Goal: Entertainment & Leisure: Consume media (video, audio)

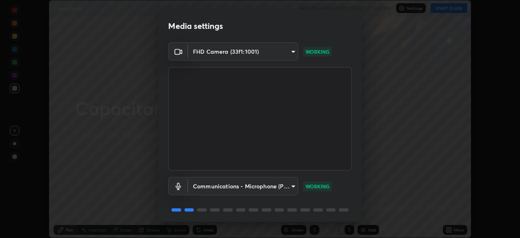
scroll to position [29, 0]
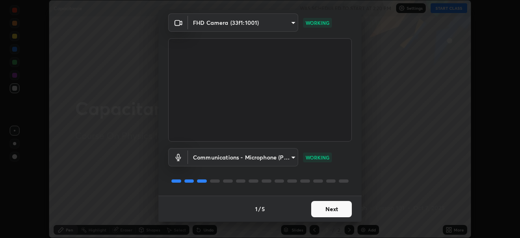
click at [336, 209] on button "Next" at bounding box center [331, 209] width 41 height 16
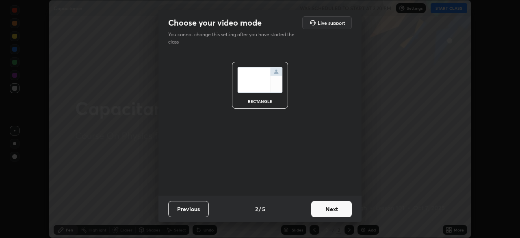
scroll to position [0, 0]
click at [336, 209] on button "Next" at bounding box center [331, 209] width 41 height 16
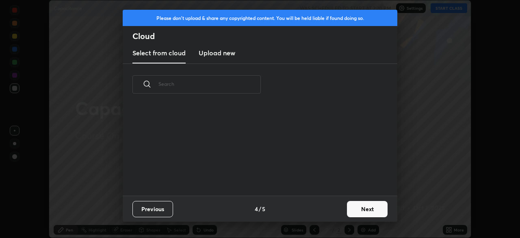
click at [335, 211] on div "Previous 4 / 5 Next" at bounding box center [260, 208] width 275 height 26
click at [356, 207] on button "Next" at bounding box center [367, 209] width 41 height 16
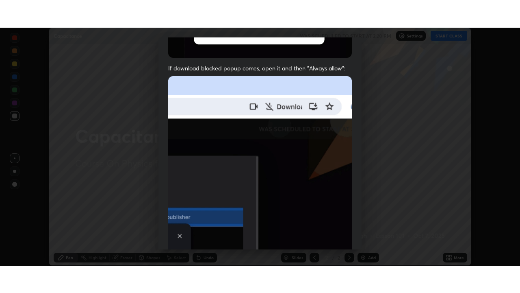
scroll to position [195, 0]
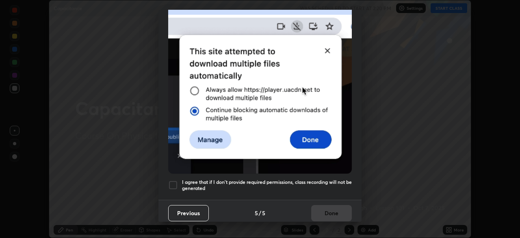
click at [328, 184] on h5 "I agree that if I don't provide required permissions, class recording will not …" at bounding box center [267, 185] width 170 height 13
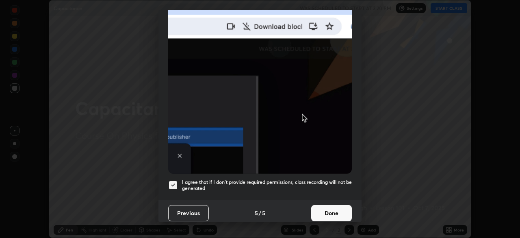
click at [332, 208] on button "Done" at bounding box center [331, 213] width 41 height 16
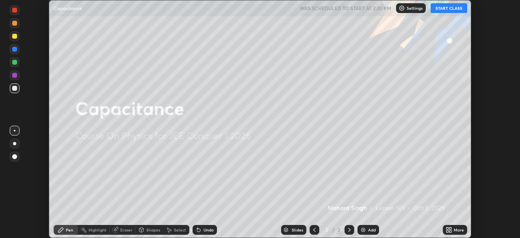
click at [443, 9] on button "START CLASS" at bounding box center [449, 8] width 37 height 10
click at [449, 228] on icon at bounding box center [450, 228] width 2 height 2
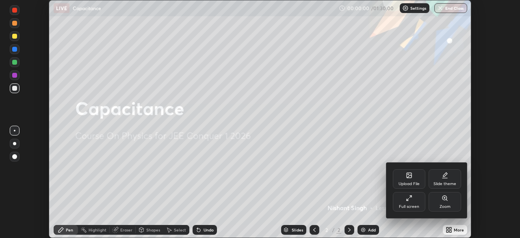
click at [417, 201] on div "Full screen" at bounding box center [409, 202] width 33 height 20
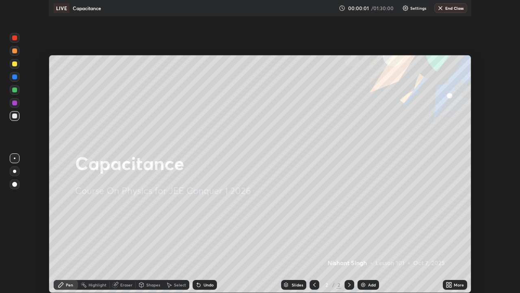
scroll to position [293, 520]
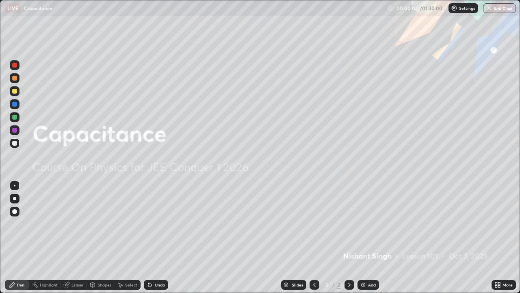
click at [367, 237] on div "Add" at bounding box center [369, 285] width 22 height 10
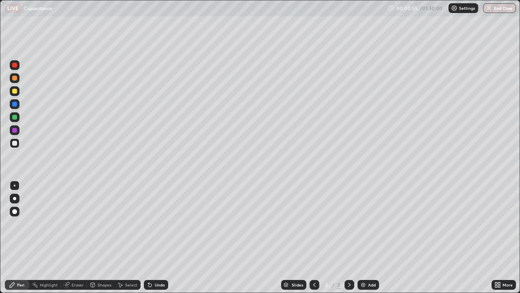
click at [155, 237] on div "Undo" at bounding box center [160, 284] width 10 height 4
click at [76, 237] on div "Eraser" at bounding box center [78, 284] width 12 height 4
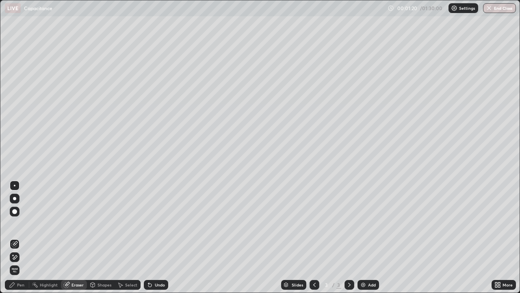
click at [20, 237] on div "Pen" at bounding box center [20, 284] width 7 height 4
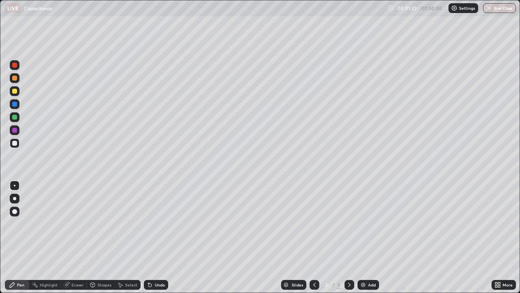
click at [15, 105] on div at bounding box center [14, 104] width 5 height 5
click at [13, 117] on div at bounding box center [14, 117] width 5 height 5
click at [14, 92] on div at bounding box center [14, 91] width 5 height 5
click at [348, 237] on icon at bounding box center [349, 284] width 7 height 7
click at [365, 237] on img at bounding box center [363, 284] width 7 height 7
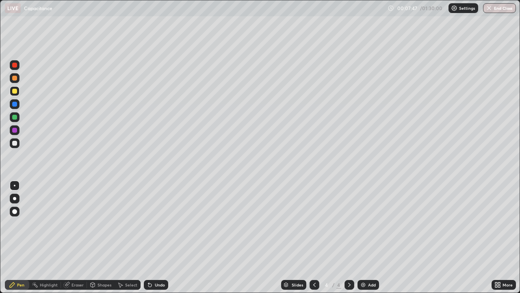
click at [15, 145] on div at bounding box center [14, 143] width 5 height 5
click at [16, 78] on div at bounding box center [14, 78] width 5 height 5
click at [15, 104] on div at bounding box center [14, 104] width 5 height 5
click at [16, 65] on div at bounding box center [14, 65] width 5 height 5
click at [15, 144] on div at bounding box center [14, 143] width 5 height 5
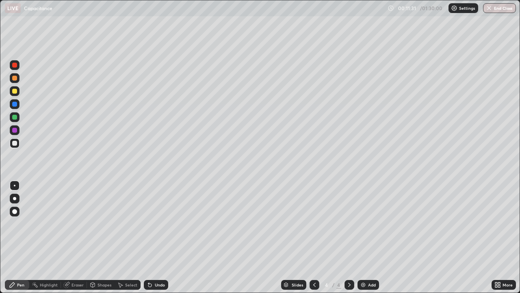
click at [11, 99] on div at bounding box center [15, 104] width 10 height 10
click at [15, 143] on div at bounding box center [14, 143] width 5 height 5
click at [160, 237] on div "Undo" at bounding box center [156, 285] width 24 height 10
click at [158, 237] on div "Undo" at bounding box center [156, 285] width 24 height 10
click at [19, 89] on div at bounding box center [15, 91] width 10 height 10
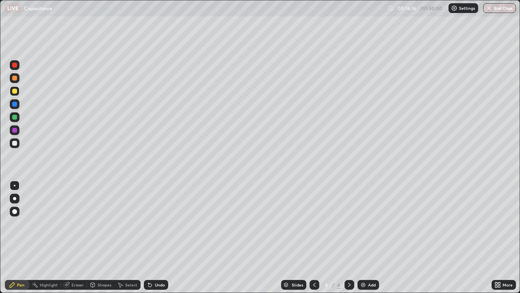
click at [14, 142] on div at bounding box center [14, 143] width 5 height 5
click at [314, 237] on icon at bounding box center [314, 284] width 7 height 7
click at [345, 237] on div at bounding box center [350, 285] width 10 height 10
click at [365, 237] on img at bounding box center [363, 284] width 7 height 7
click at [100, 237] on div "Shapes" at bounding box center [105, 284] width 14 height 4
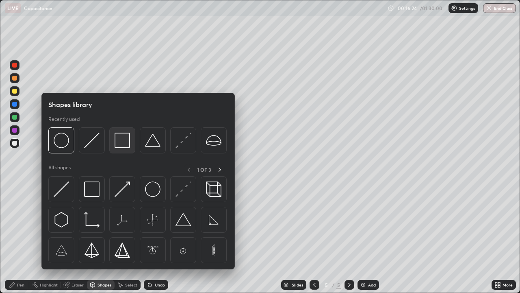
click at [121, 144] on img at bounding box center [122, 139] width 15 height 15
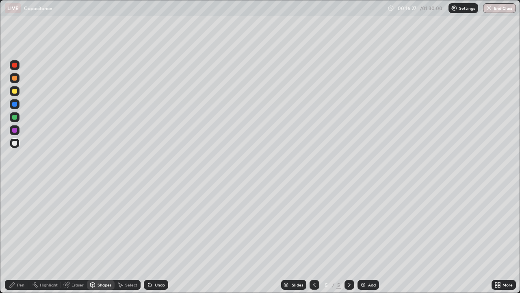
click at [156, 237] on div "Undo" at bounding box center [160, 284] width 10 height 4
click at [156, 237] on div "Undo" at bounding box center [156, 285] width 24 height 10
click at [17, 237] on div "Pen" at bounding box center [20, 284] width 7 height 4
click at [76, 237] on div "Eraser" at bounding box center [78, 284] width 12 height 4
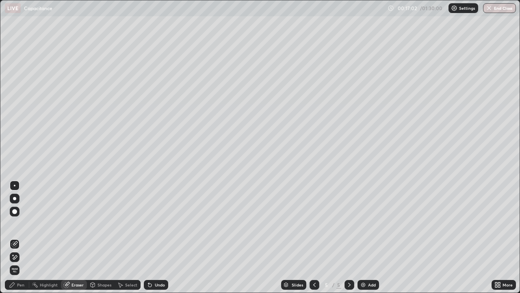
click at [20, 237] on div "Pen" at bounding box center [20, 284] width 7 height 4
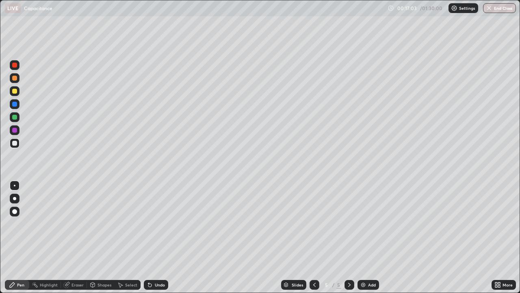
click at [15, 90] on div at bounding box center [14, 91] width 5 height 5
click at [15, 117] on div at bounding box center [14, 117] width 5 height 5
click at [14, 78] on div at bounding box center [14, 78] width 5 height 5
click at [15, 105] on div at bounding box center [14, 104] width 5 height 5
click at [14, 80] on div at bounding box center [14, 78] width 5 height 5
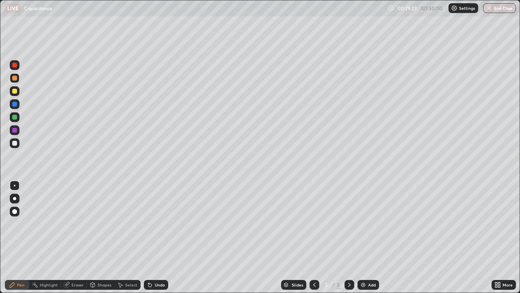
click at [155, 237] on div "Undo" at bounding box center [160, 284] width 10 height 4
click at [12, 116] on div at bounding box center [15, 117] width 10 height 10
click at [14, 102] on div at bounding box center [14, 104] width 5 height 5
click at [76, 237] on div "Eraser" at bounding box center [78, 284] width 12 height 4
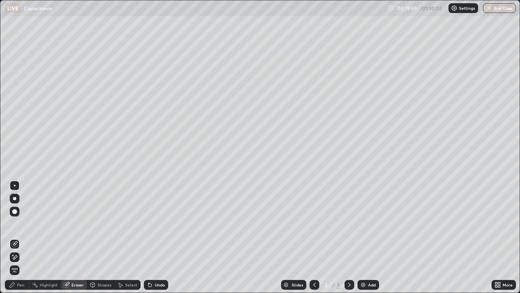
click at [16, 237] on div "Pen" at bounding box center [17, 285] width 24 height 10
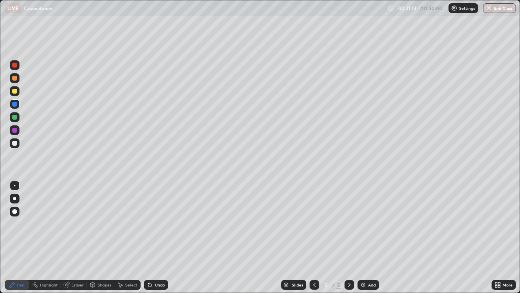
click at [15, 79] on div at bounding box center [14, 78] width 5 height 5
click at [15, 106] on div at bounding box center [14, 104] width 5 height 5
click at [15, 66] on div at bounding box center [14, 65] width 5 height 5
click at [14, 143] on div at bounding box center [14, 143] width 5 height 5
click at [14, 144] on div at bounding box center [14, 143] width 5 height 5
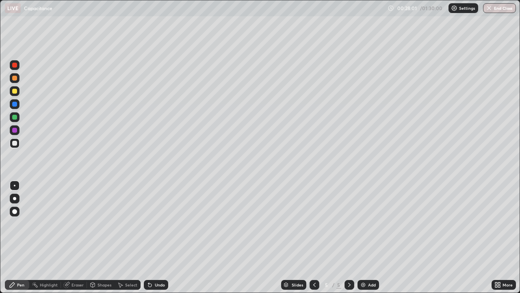
click at [13, 143] on div at bounding box center [14, 143] width 5 height 5
click at [364, 237] on img at bounding box center [363, 284] width 7 height 7
click at [101, 237] on div "Shapes" at bounding box center [105, 284] width 14 height 4
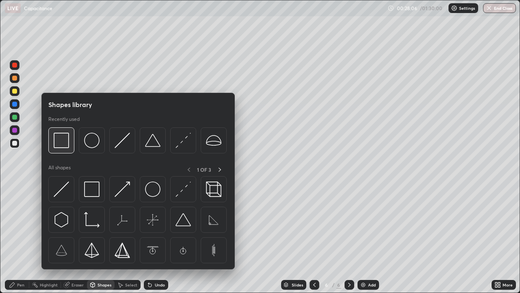
click at [62, 141] on img at bounding box center [61, 139] width 15 height 15
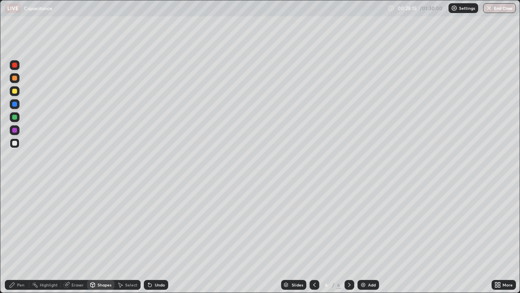
click at [19, 237] on div "Pen" at bounding box center [20, 284] width 7 height 4
click at [15, 91] on div at bounding box center [14, 91] width 5 height 5
click at [14, 66] on div at bounding box center [14, 65] width 5 height 5
click at [16, 91] on div at bounding box center [14, 91] width 5 height 5
click at [14, 142] on div at bounding box center [14, 143] width 5 height 5
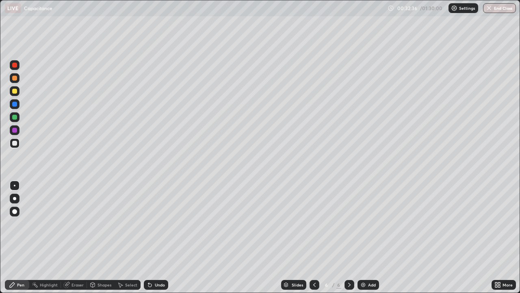
click at [349, 237] on icon at bounding box center [349, 284] width 7 height 7
click at [366, 237] on div "Add" at bounding box center [369, 285] width 22 height 10
click at [15, 79] on div at bounding box center [14, 78] width 5 height 5
click at [15, 91] on div at bounding box center [14, 91] width 5 height 5
click at [14, 105] on div at bounding box center [14, 104] width 5 height 5
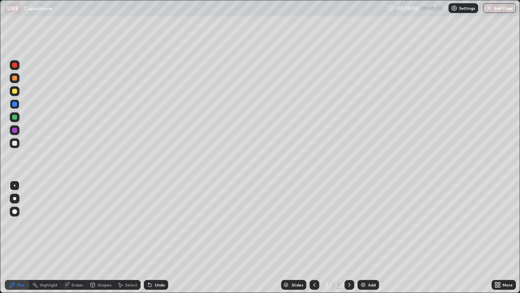
click at [14, 142] on div at bounding box center [14, 143] width 5 height 5
click at [14, 91] on div at bounding box center [14, 91] width 5 height 5
click at [349, 237] on icon at bounding box center [349, 284] width 2 height 4
click at [367, 237] on div "Add" at bounding box center [369, 285] width 22 height 10
click at [15, 142] on div at bounding box center [14, 143] width 5 height 5
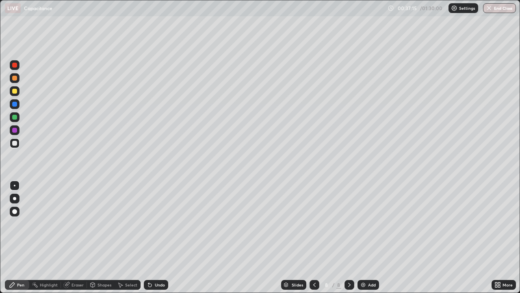
click at [15, 93] on div at bounding box center [14, 91] width 5 height 5
click at [16, 144] on div at bounding box center [14, 143] width 5 height 5
click at [14, 79] on div at bounding box center [14, 78] width 5 height 5
click at [14, 143] on div at bounding box center [14, 143] width 5 height 5
click at [13, 90] on div at bounding box center [14, 91] width 5 height 5
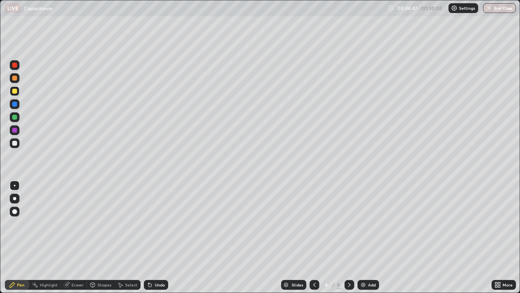
click at [17, 143] on div at bounding box center [14, 143] width 5 height 5
click at [349, 237] on icon at bounding box center [349, 284] width 7 height 7
click at [365, 237] on img at bounding box center [363, 284] width 7 height 7
click at [15, 78] on div at bounding box center [14, 78] width 5 height 5
click at [16, 144] on div at bounding box center [14, 143] width 5 height 5
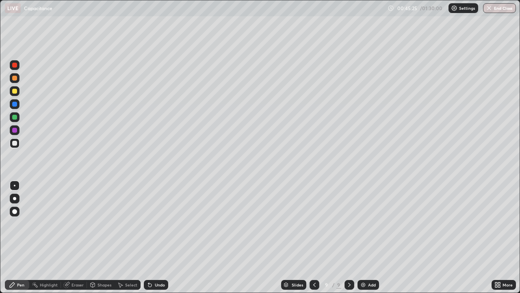
click at [17, 92] on div at bounding box center [15, 91] width 10 height 10
click at [15, 144] on div at bounding box center [14, 143] width 5 height 5
click at [314, 237] on icon at bounding box center [314, 284] width 7 height 7
click at [347, 237] on icon at bounding box center [349, 284] width 7 height 7
click at [15, 78] on div at bounding box center [14, 78] width 5 height 5
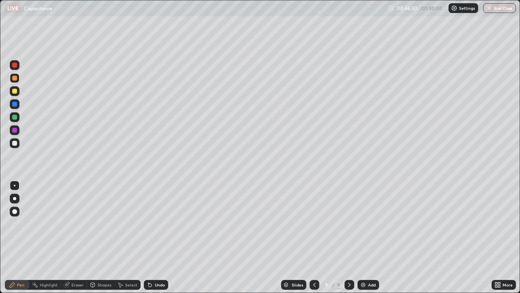
click at [16, 142] on div at bounding box center [14, 143] width 5 height 5
click at [13, 145] on div at bounding box center [14, 143] width 5 height 5
click at [14, 143] on div at bounding box center [14, 143] width 5 height 5
click at [314, 237] on icon at bounding box center [314, 284] width 7 height 7
click at [349, 237] on icon at bounding box center [349, 284] width 7 height 7
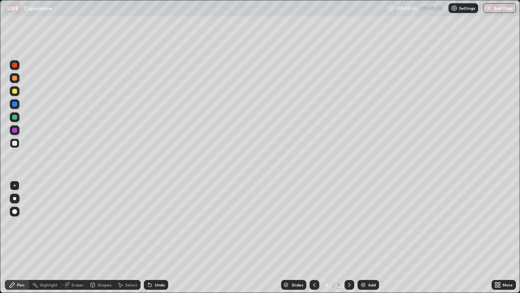
click at [368, 237] on div "Add" at bounding box center [369, 285] width 22 height 10
click at [15, 92] on div at bounding box center [14, 91] width 5 height 5
click at [314, 237] on icon at bounding box center [314, 284] width 2 height 4
click at [315, 237] on icon at bounding box center [314, 284] width 7 height 7
click at [347, 237] on icon at bounding box center [349, 284] width 7 height 7
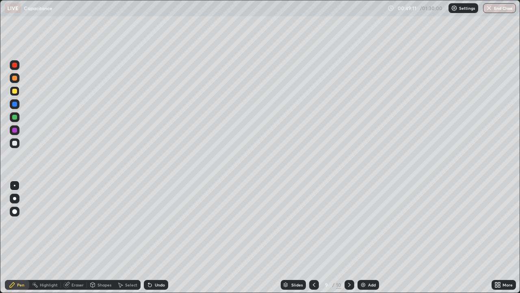
click at [347, 237] on icon at bounding box center [349, 284] width 7 height 7
click at [16, 143] on div at bounding box center [14, 143] width 5 height 5
click at [15, 79] on div at bounding box center [14, 78] width 5 height 5
click at [15, 143] on div at bounding box center [14, 143] width 5 height 5
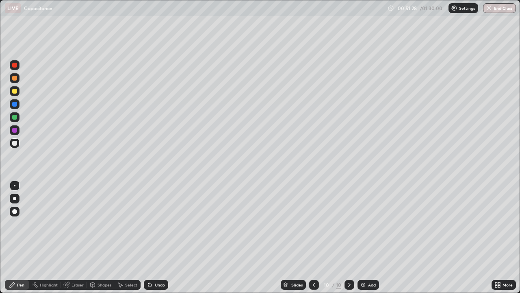
click at [15, 143] on div at bounding box center [14, 143] width 5 height 5
click at [349, 237] on icon at bounding box center [349, 284] width 7 height 7
click at [365, 237] on img at bounding box center [363, 284] width 7 height 7
click at [15, 78] on div at bounding box center [14, 78] width 5 height 5
click at [15, 92] on div at bounding box center [14, 91] width 5 height 5
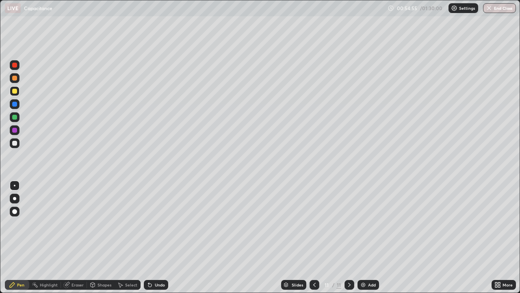
click at [16, 143] on div at bounding box center [14, 143] width 5 height 5
click at [15, 91] on div at bounding box center [14, 91] width 5 height 5
click at [15, 144] on div at bounding box center [14, 143] width 5 height 5
click at [13, 144] on div at bounding box center [14, 143] width 5 height 5
click at [345, 237] on div at bounding box center [350, 285] width 10 height 10
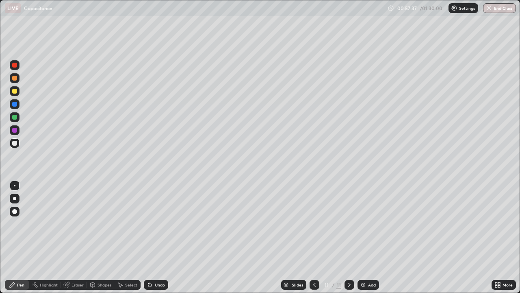
click at [365, 237] on img at bounding box center [363, 284] width 7 height 7
click at [16, 143] on div at bounding box center [14, 143] width 5 height 5
click at [350, 237] on icon at bounding box center [349, 284] width 7 height 7
click at [368, 237] on div "Add" at bounding box center [372, 284] width 8 height 4
click at [16, 105] on div at bounding box center [14, 104] width 5 height 5
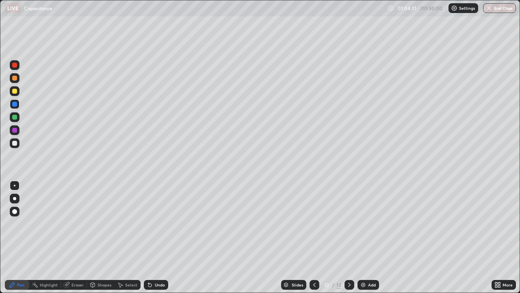
click at [15, 93] on div at bounding box center [14, 91] width 5 height 5
click at [15, 117] on div at bounding box center [14, 117] width 5 height 5
click at [15, 78] on div at bounding box center [14, 78] width 5 height 5
click at [15, 68] on div at bounding box center [15, 65] width 10 height 10
click at [16, 92] on div at bounding box center [14, 91] width 5 height 5
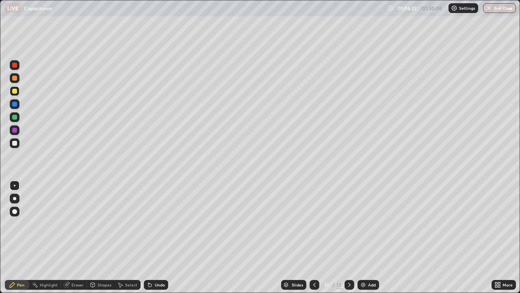
click at [15, 141] on div at bounding box center [14, 143] width 5 height 5
click at [161, 237] on div "Undo" at bounding box center [160, 284] width 10 height 4
click at [163, 237] on div "Undo" at bounding box center [160, 284] width 10 height 4
click at [162, 237] on div "Undo" at bounding box center [160, 284] width 10 height 4
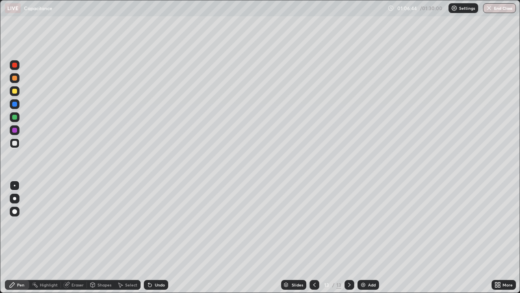
click at [161, 237] on div "Undo" at bounding box center [160, 284] width 10 height 4
click at [13, 78] on div at bounding box center [14, 78] width 5 height 5
click at [15, 144] on div at bounding box center [14, 143] width 5 height 5
click at [15, 78] on div at bounding box center [14, 78] width 5 height 5
click at [76, 237] on div "Eraser" at bounding box center [78, 284] width 12 height 4
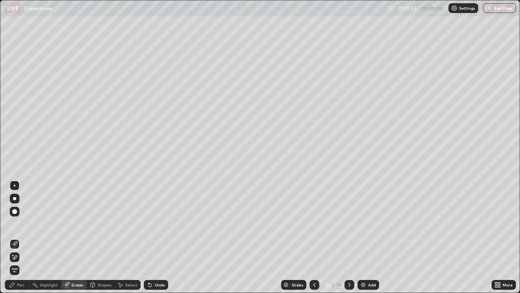
click at [22, 237] on div "Pen" at bounding box center [20, 284] width 7 height 4
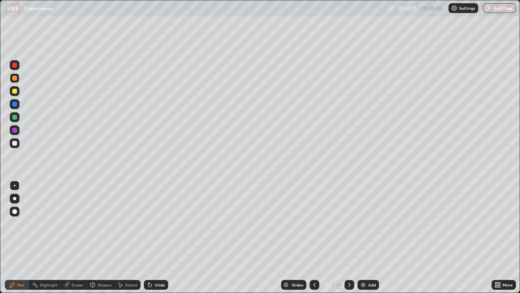
click at [11, 65] on div at bounding box center [15, 65] width 10 height 10
click at [14, 144] on div at bounding box center [14, 143] width 5 height 5
click at [366, 237] on div "Add" at bounding box center [369, 285] width 22 height 10
click at [15, 106] on div at bounding box center [14, 104] width 5 height 5
click at [15, 78] on div at bounding box center [14, 78] width 5 height 5
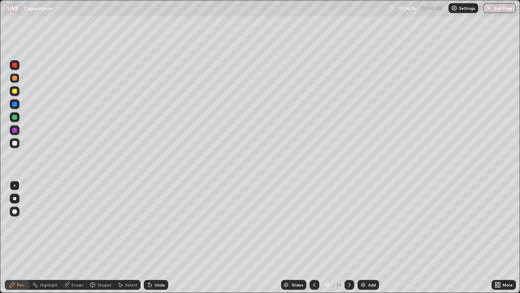
click at [14, 92] on div at bounding box center [14, 91] width 5 height 5
click at [13, 64] on div at bounding box center [14, 65] width 5 height 5
click at [14, 91] on div at bounding box center [14, 91] width 5 height 5
click at [13, 66] on div at bounding box center [14, 65] width 5 height 5
click at [11, 143] on div at bounding box center [15, 143] width 10 height 10
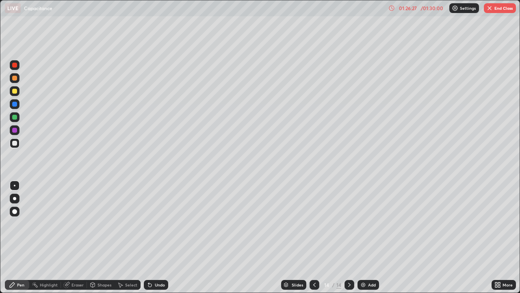
click at [491, 10] on img "button" at bounding box center [489, 8] width 7 height 7
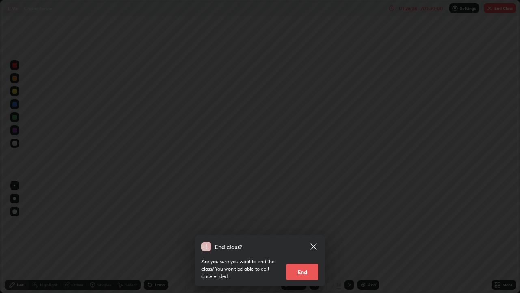
click at [299, 237] on button "End" at bounding box center [302, 271] width 33 height 16
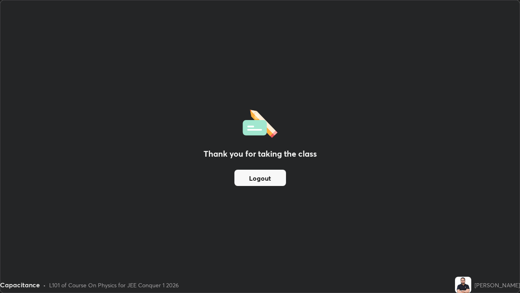
click at [260, 178] on button "Logout" at bounding box center [260, 177] width 52 height 16
